Goal: Task Accomplishment & Management: Manage account settings

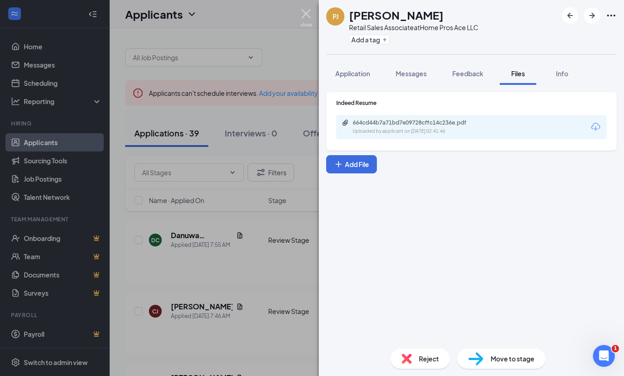
click at [301, 14] on img at bounding box center [306, 18] width 11 height 18
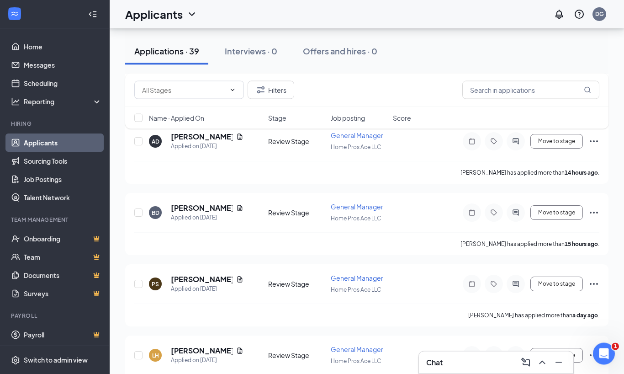
scroll to position [313, 0]
click at [213, 274] on div "[PERSON_NAME]" at bounding box center [207, 279] width 73 height 10
click at [236, 275] on icon "Document" at bounding box center [239, 278] width 7 height 7
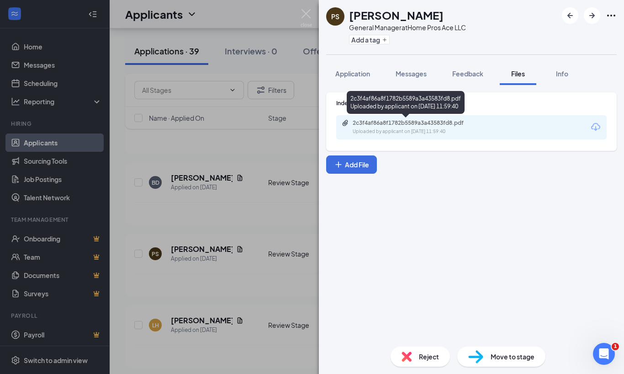
click at [364, 128] on div "Uploaded by applicant on [DATE] 11:59:40" at bounding box center [421, 131] width 137 height 7
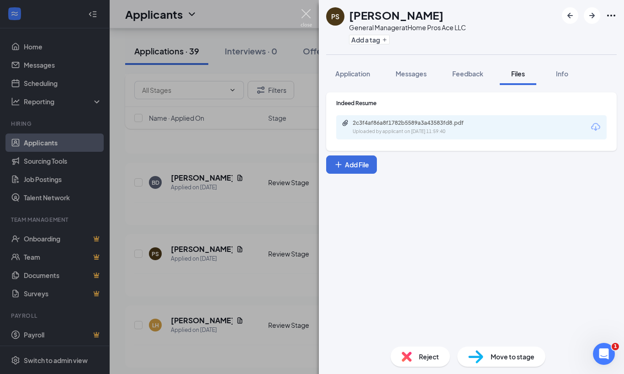
click at [308, 14] on img at bounding box center [306, 18] width 11 height 18
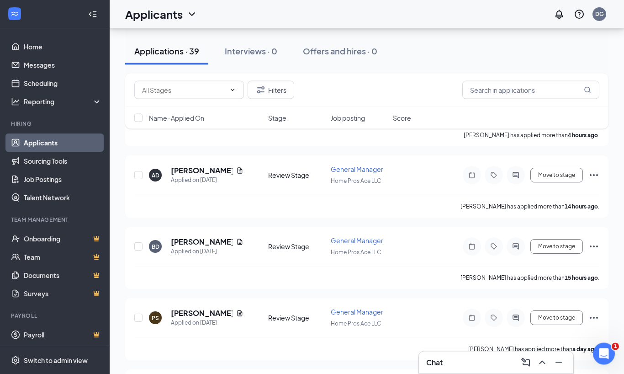
scroll to position [279, 0]
click at [236, 238] on icon "Document" at bounding box center [239, 241] width 7 height 7
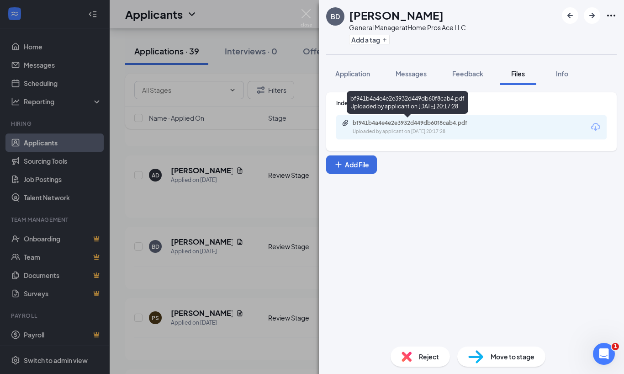
click at [372, 102] on div "bf941b4a4e4e2e3932d449db60f8cab4.pdf Uploaded by applicant on [DATE] 20:17:28" at bounding box center [408, 102] width 122 height 23
click at [381, 122] on div "bf941b4a4e4e2e3932d449db60f8cab4.pdf" at bounding box center [417, 122] width 128 height 7
click at [307, 12] on img at bounding box center [306, 18] width 11 height 18
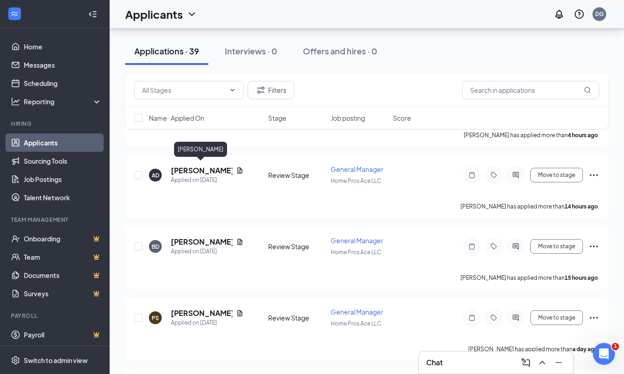
click at [236, 170] on icon "Document" at bounding box center [239, 170] width 7 height 7
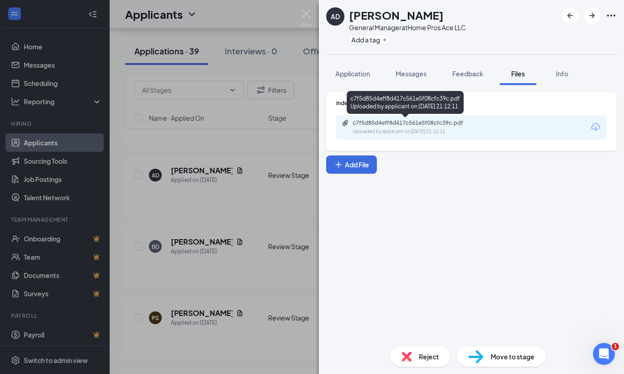
click at [382, 114] on div "c7f5d85d4eff8d417c561e5f08cfc39c.pdf Uploaded by applicant on [DATE] 21:12:11" at bounding box center [405, 104] width 117 height 26
click at [365, 125] on div "c7f5d85d4eff8d417c561e5f08cfc39c.pdf" at bounding box center [417, 122] width 128 height 7
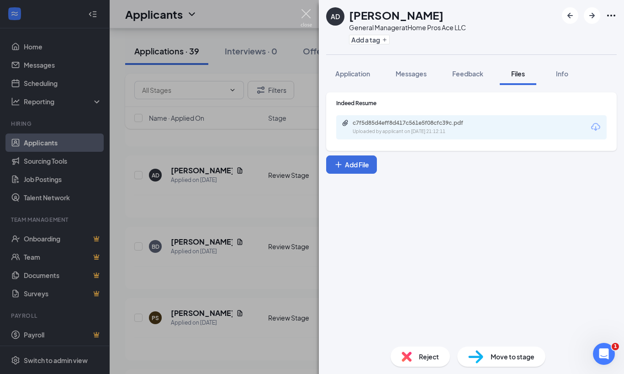
click at [304, 13] on img at bounding box center [306, 18] width 11 height 18
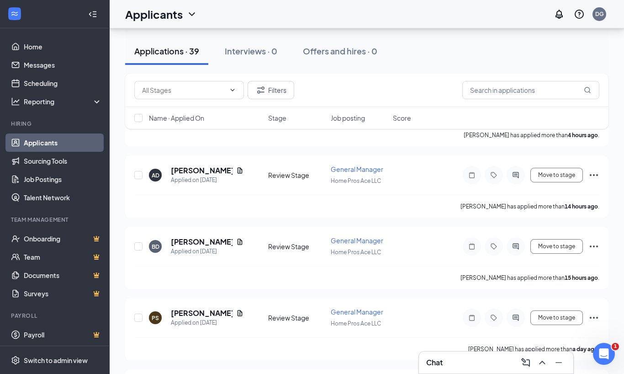
click at [596, 175] on icon "Ellipses" at bounding box center [593, 174] width 11 height 11
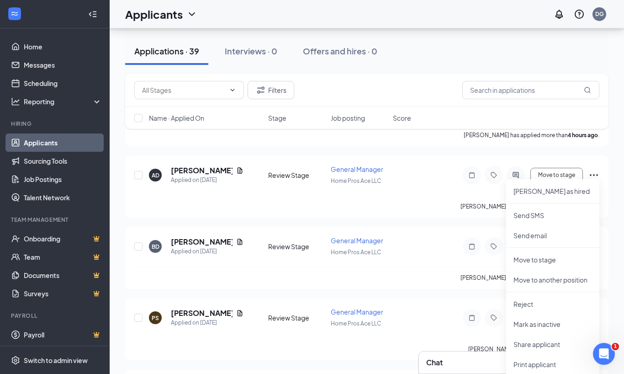
click at [523, 303] on p "Reject" at bounding box center [553, 303] width 79 height 9
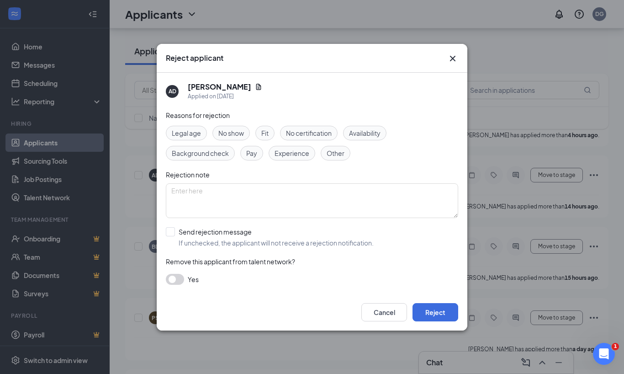
click at [265, 138] on span "Fit" at bounding box center [264, 133] width 7 height 10
click at [179, 236] on div "Send rejection message" at bounding box center [276, 231] width 195 height 9
click at [179, 247] on input "Send rejection message If unchecked, the applicant will not receive a rejection…" at bounding box center [270, 237] width 208 height 20
checkbox input "true"
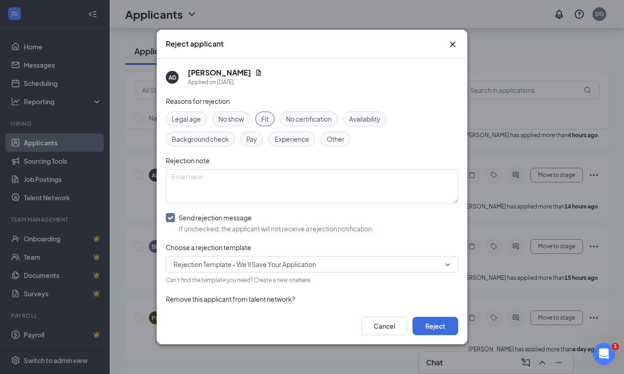
click at [431, 335] on button "Reject" at bounding box center [436, 326] width 46 height 18
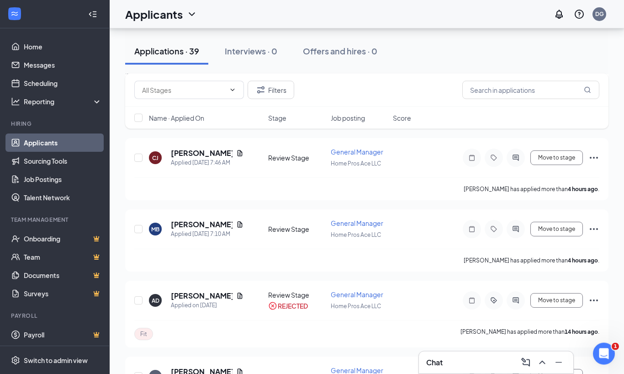
scroll to position [154, 0]
click at [238, 221] on icon "Document" at bounding box center [240, 224] width 5 height 6
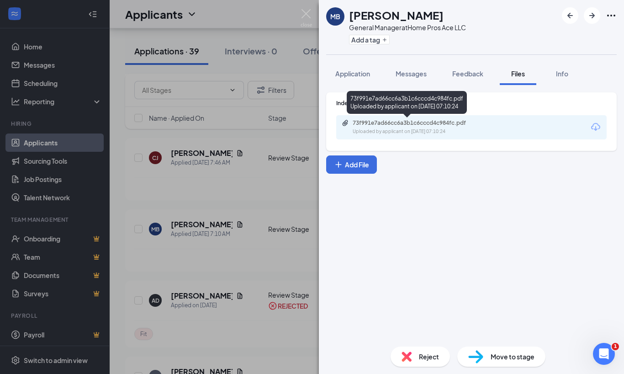
click at [398, 124] on div "73f991e7ad66cc6a3b1c6cccd4c984fc.pdf" at bounding box center [417, 122] width 128 height 7
click at [311, 15] on img at bounding box center [306, 18] width 11 height 18
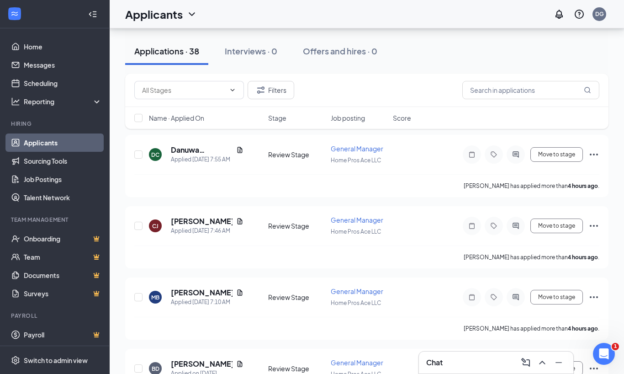
scroll to position [83, 0]
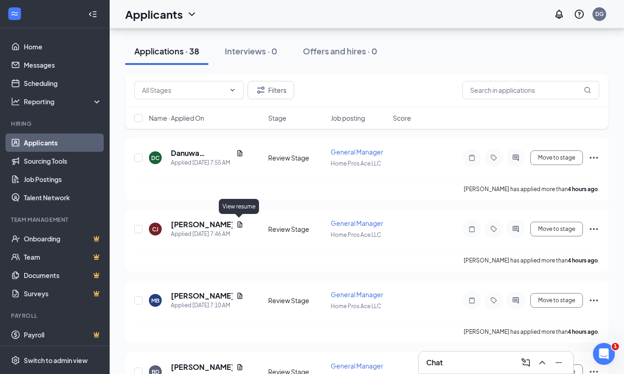
click at [238, 223] on icon "Document" at bounding box center [239, 224] width 7 height 7
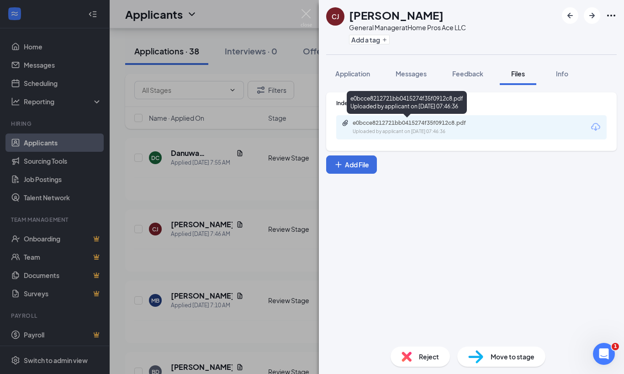
click at [368, 128] on div "Uploaded by applicant on [DATE] 07:46:36" at bounding box center [421, 131] width 137 height 7
click at [306, 12] on img at bounding box center [306, 18] width 11 height 18
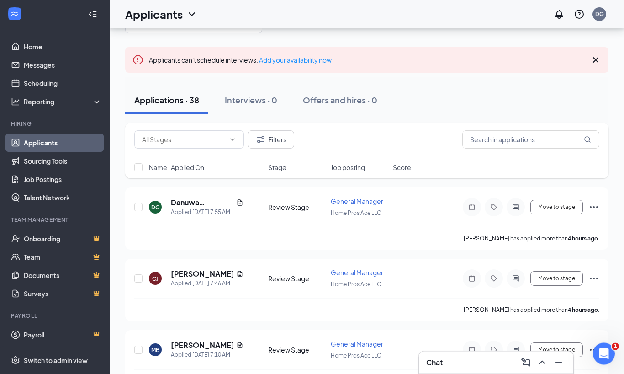
scroll to position [33, 0]
click at [238, 201] on icon "Document" at bounding box center [240, 202] width 5 height 6
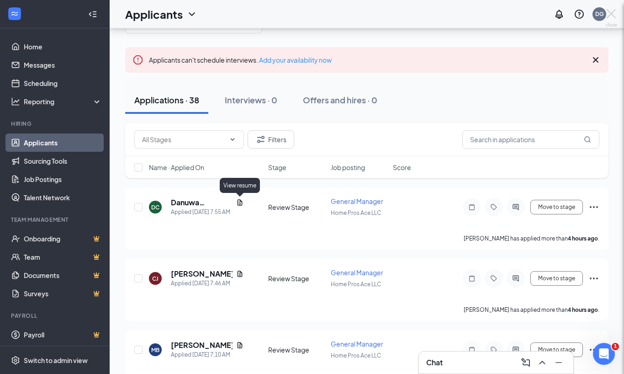
scroll to position [64, 0]
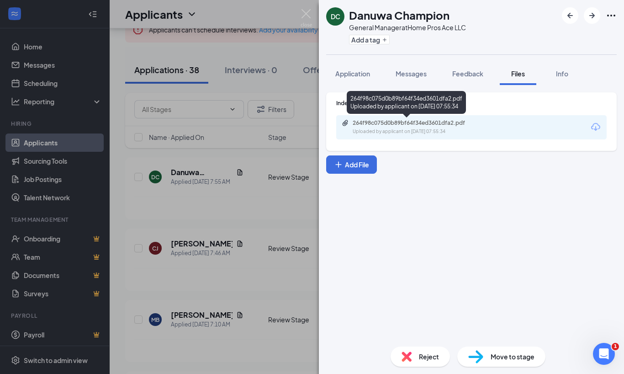
click at [380, 123] on div "264f98c075d0b89bf64f34ed3601dfa2.pdf" at bounding box center [417, 122] width 128 height 7
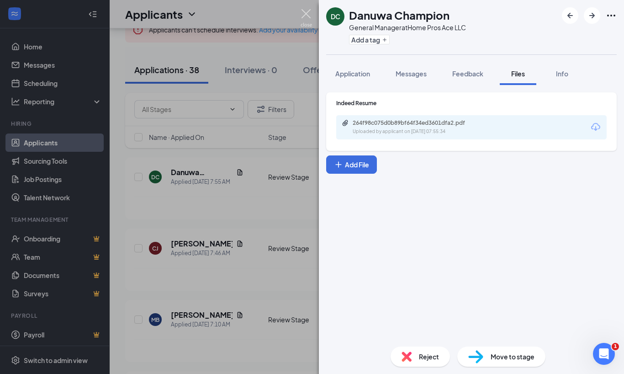
click at [303, 11] on img at bounding box center [306, 18] width 11 height 18
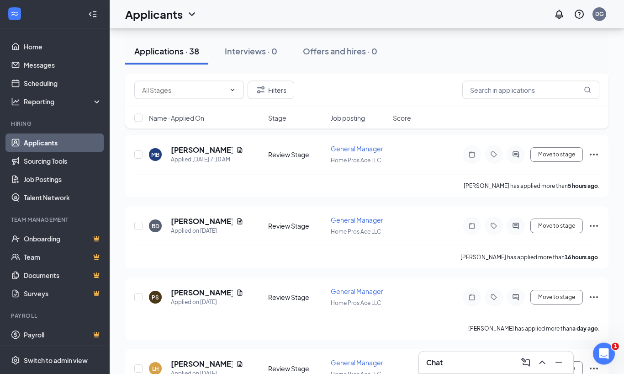
scroll to position [229, 0]
click at [236, 288] on icon "Document" at bounding box center [239, 291] width 7 height 7
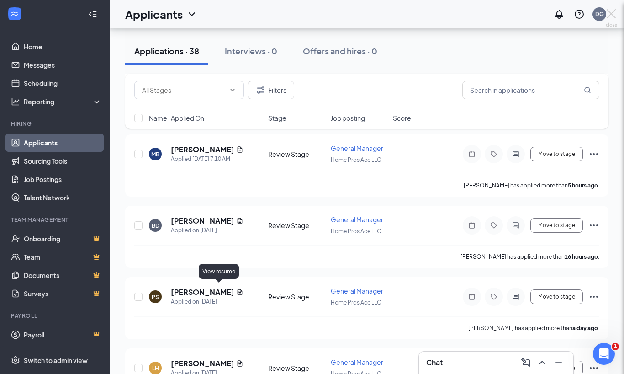
scroll to position [259, 0]
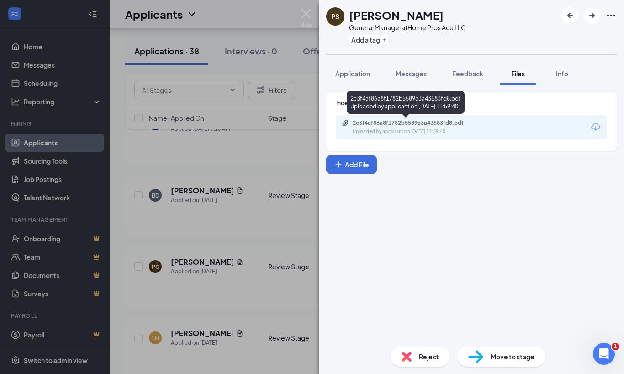
click at [408, 131] on div "Uploaded by applicant on [DATE] 11:59:40" at bounding box center [421, 131] width 137 height 7
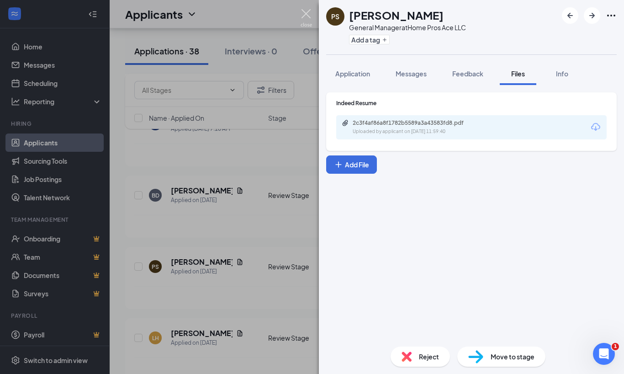
click at [305, 12] on img at bounding box center [306, 18] width 11 height 18
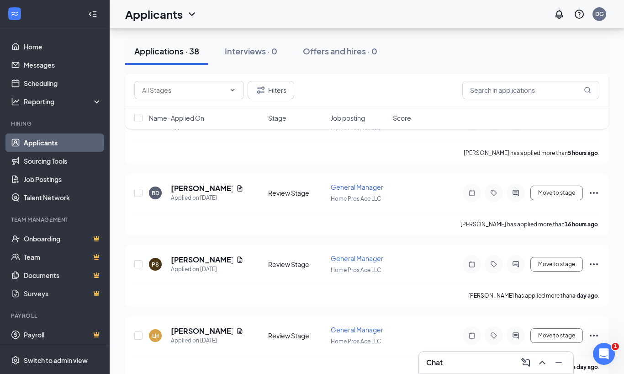
scroll to position [261, 0]
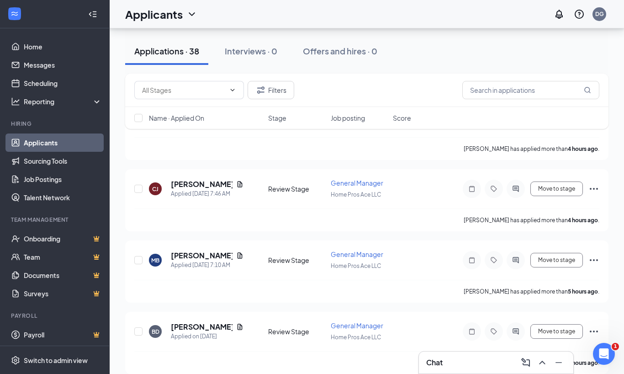
click at [236, 323] on icon "Document" at bounding box center [239, 326] width 7 height 7
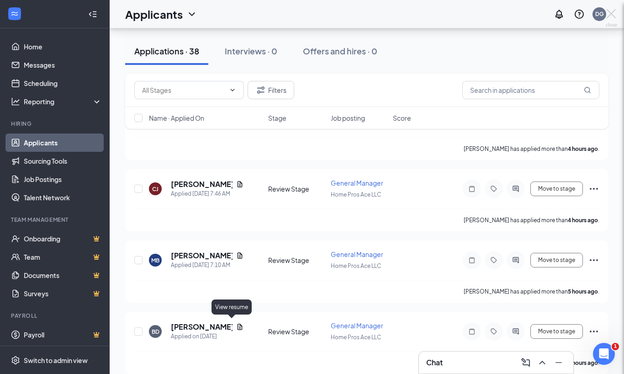
scroll to position [153, 0]
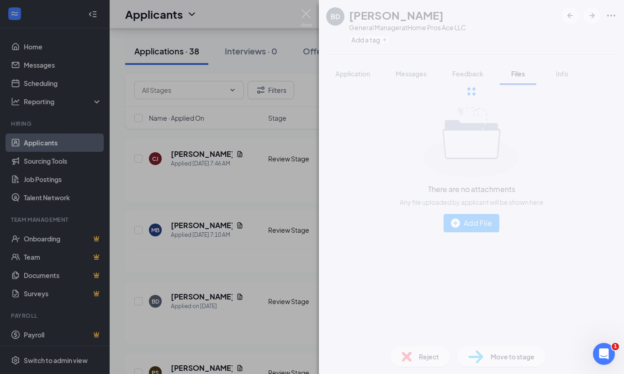
click at [230, 293] on div "BD [PERSON_NAME] General Manager at Home Pros Ace LLC Add a tag Application Mes…" at bounding box center [312, 187] width 624 height 374
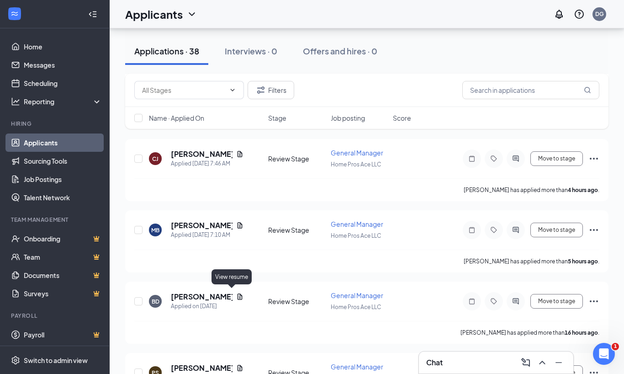
click at [236, 296] on icon "Document" at bounding box center [239, 296] width 7 height 7
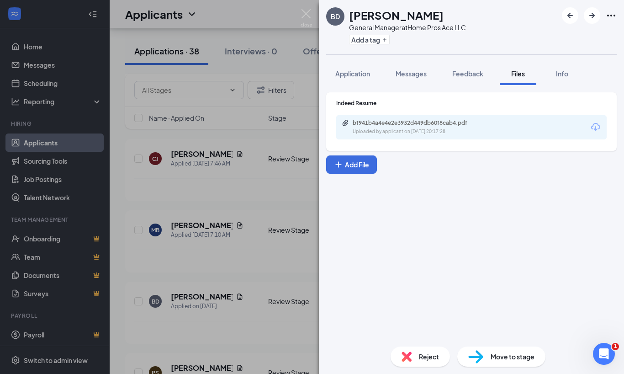
click at [230, 297] on div "BD [PERSON_NAME] General Manager at Home Pros Ace LLC Add a tag Application Mes…" at bounding box center [312, 187] width 624 height 374
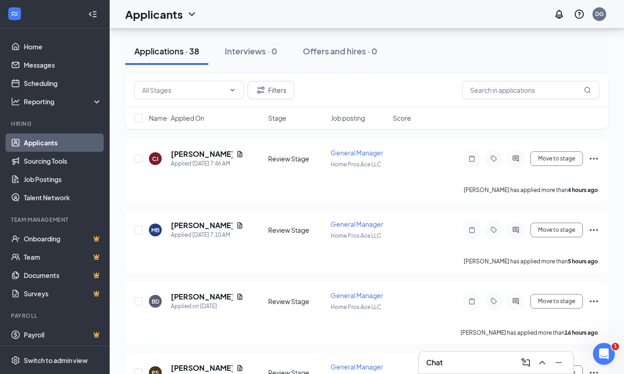
click at [236, 296] on icon "Document" at bounding box center [239, 296] width 7 height 7
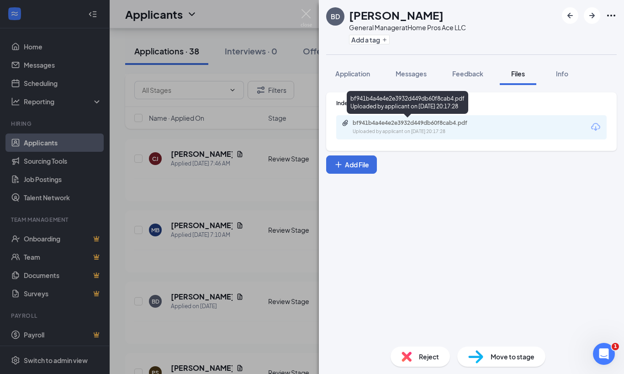
click at [379, 123] on div "bf941b4a4e4e2e3932d449db60f8cab4.pdf" at bounding box center [417, 122] width 128 height 7
click at [311, 17] on img at bounding box center [306, 18] width 11 height 18
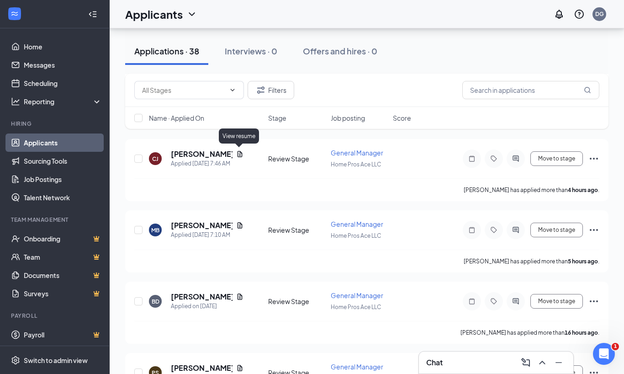
click at [242, 153] on icon "Document" at bounding box center [239, 153] width 7 height 7
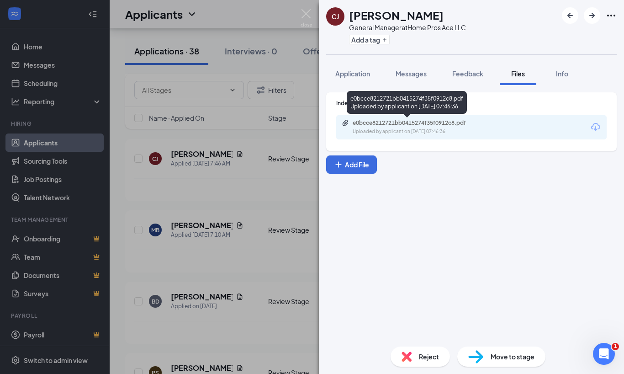
click at [377, 128] on div "Uploaded by applicant on [DATE] 07:46:36" at bounding box center [421, 131] width 137 height 7
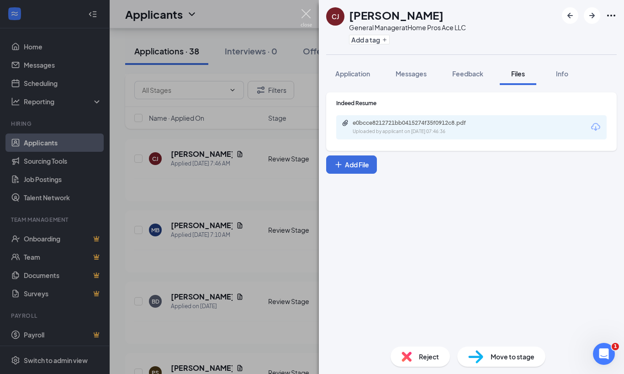
click at [305, 17] on img at bounding box center [306, 18] width 11 height 18
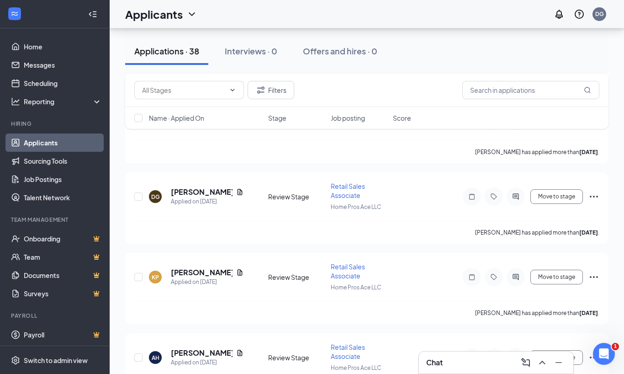
scroll to position [546, 0]
